Goal: Find contact information: Find contact information

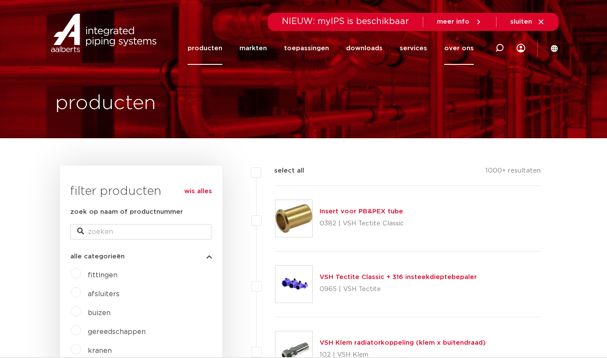
click at [451, 48] on link "over ons" at bounding box center [460, 48] width 30 height 33
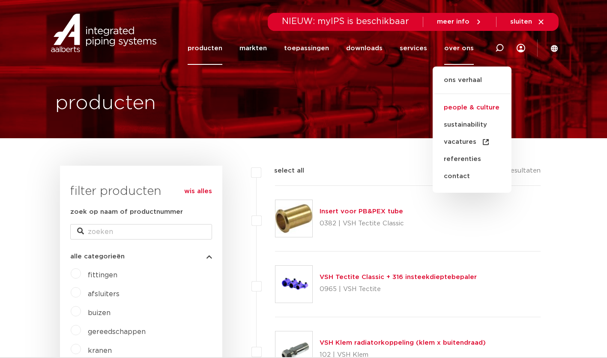
click at [457, 103] on link "people & culture" at bounding box center [472, 107] width 79 height 17
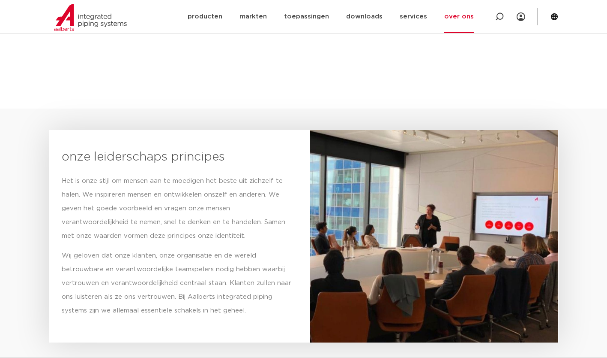
scroll to position [980, 0]
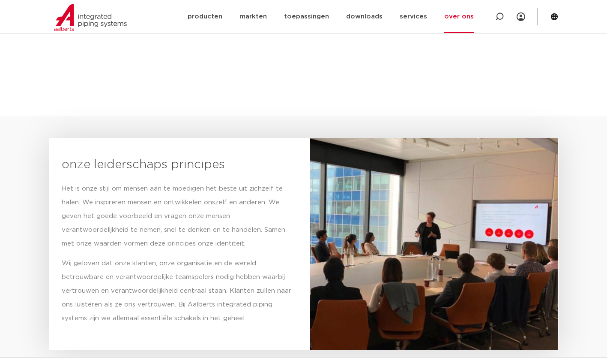
click at [454, 23] on link "over ons" at bounding box center [460, 16] width 30 height 33
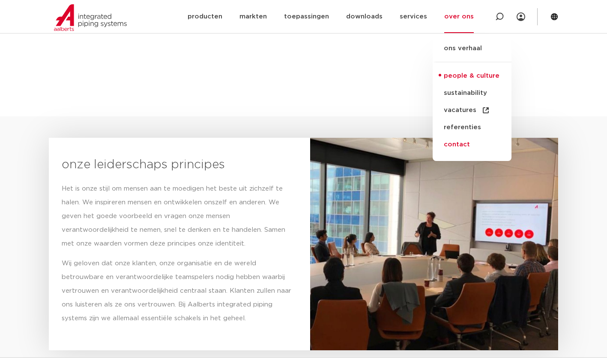
click at [466, 149] on link "contact" at bounding box center [472, 144] width 79 height 17
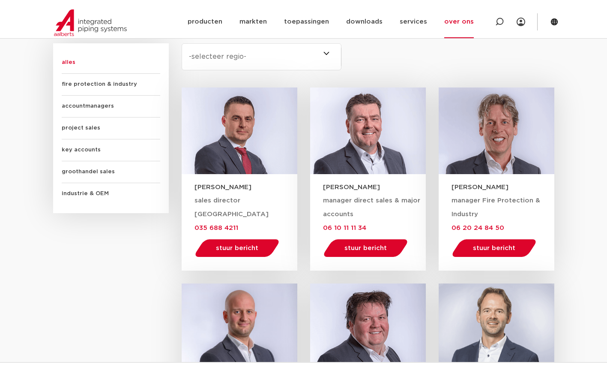
scroll to position [531, 0]
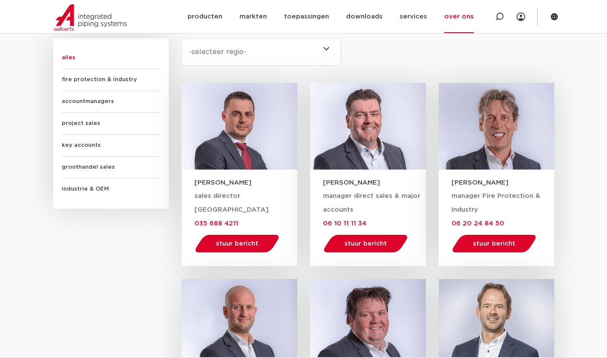
click at [92, 142] on span "key accounts" at bounding box center [111, 146] width 99 height 22
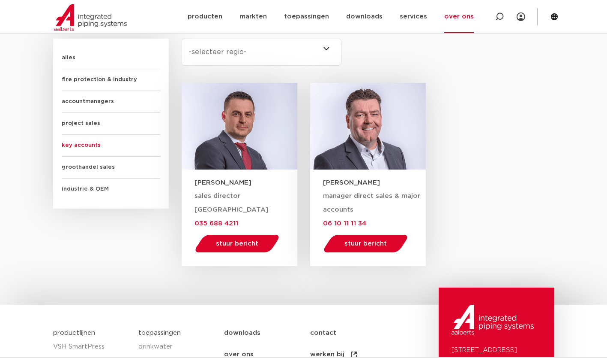
click at [92, 167] on span "groothandel sales" at bounding box center [111, 167] width 99 height 22
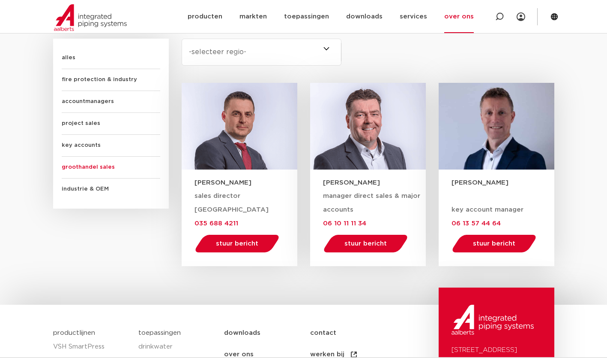
click at [122, 266] on div "KVK nummer: NR32006018 BTW nummer: NL 005850897B14 Voor sales gerelateerde vrag…" at bounding box center [304, 105] width 510 height 331
